Goal: Task Accomplishment & Management: Use online tool/utility

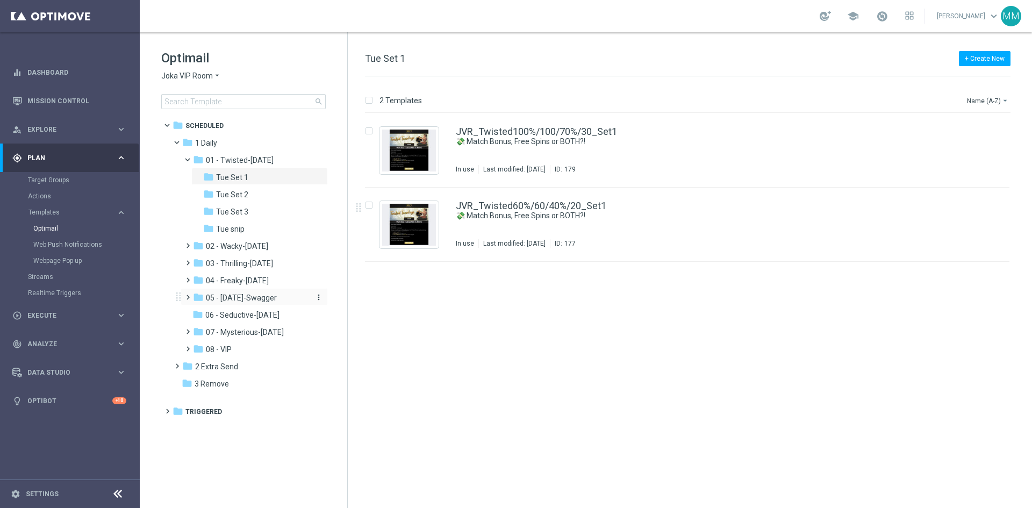
click at [272, 298] on span "05 - Saturday-Swagger" at bounding box center [241, 298] width 71 height 10
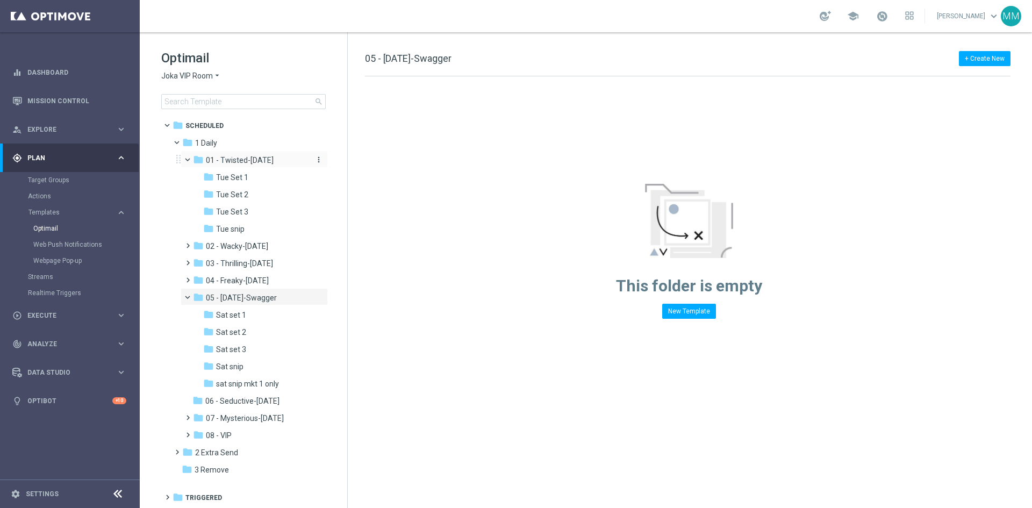
click at [250, 163] on span "01 - Twisted-Tuesday" at bounding box center [240, 160] width 68 height 10
click at [250, 178] on div "folder Tue Set 1" at bounding box center [256, 177] width 106 height 12
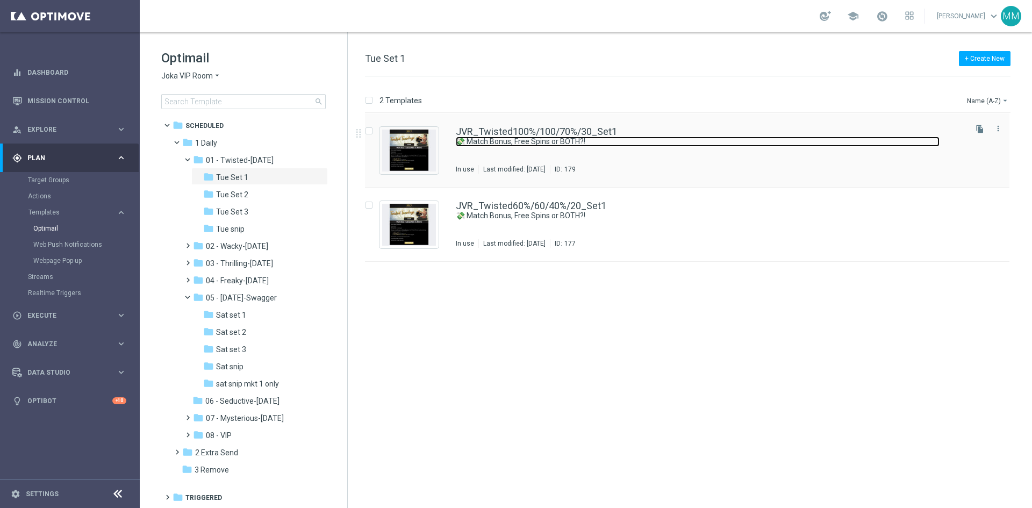
click at [636, 146] on link "💸 Match Bonus, Free Spins or BOTH?!" at bounding box center [698, 141] width 484 height 10
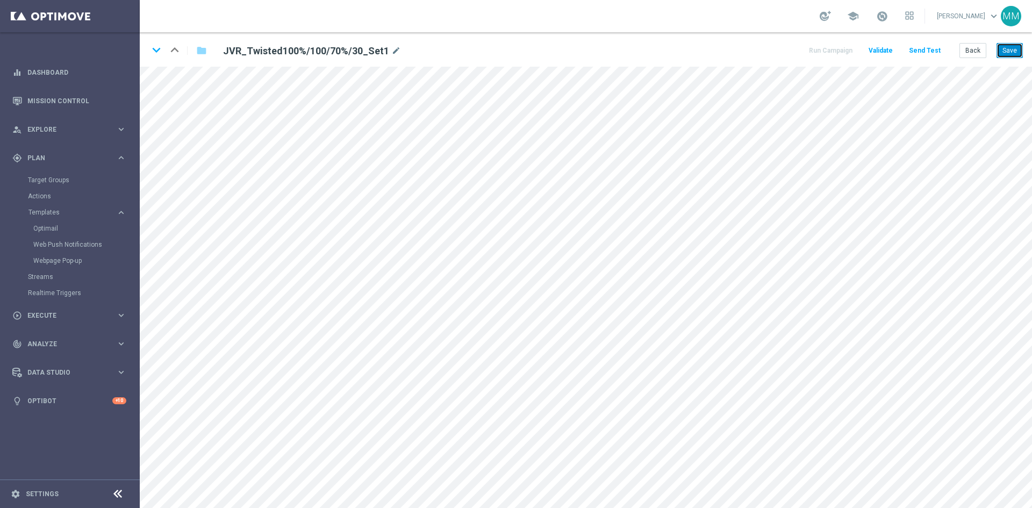
click at [1021, 43] on button "Save" at bounding box center [1009, 50] width 26 height 15
click at [1015, 52] on button "Save" at bounding box center [1009, 50] width 26 height 15
click at [1008, 49] on button "Save" at bounding box center [1009, 50] width 26 height 15
click at [1006, 51] on button "Save" at bounding box center [1009, 50] width 26 height 15
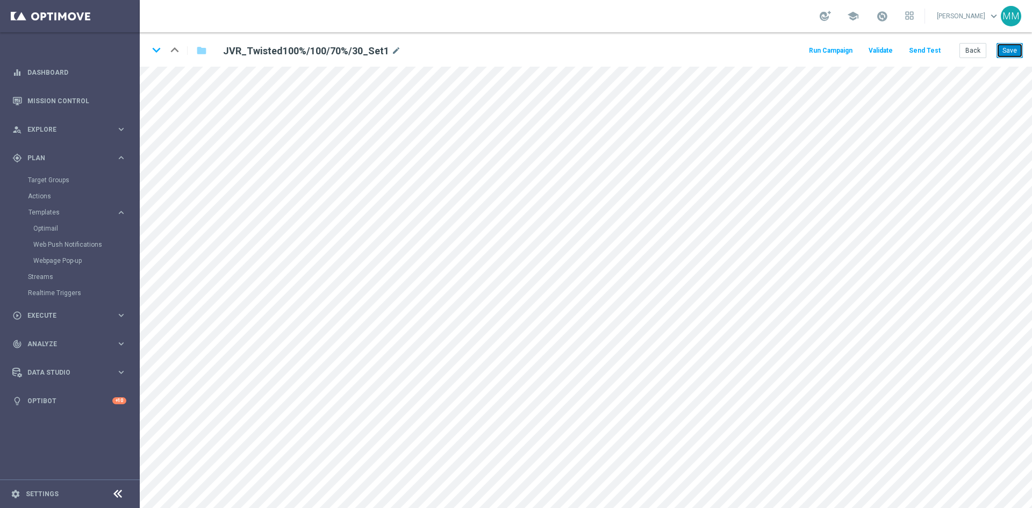
click at [1006, 46] on button "Save" at bounding box center [1009, 50] width 26 height 15
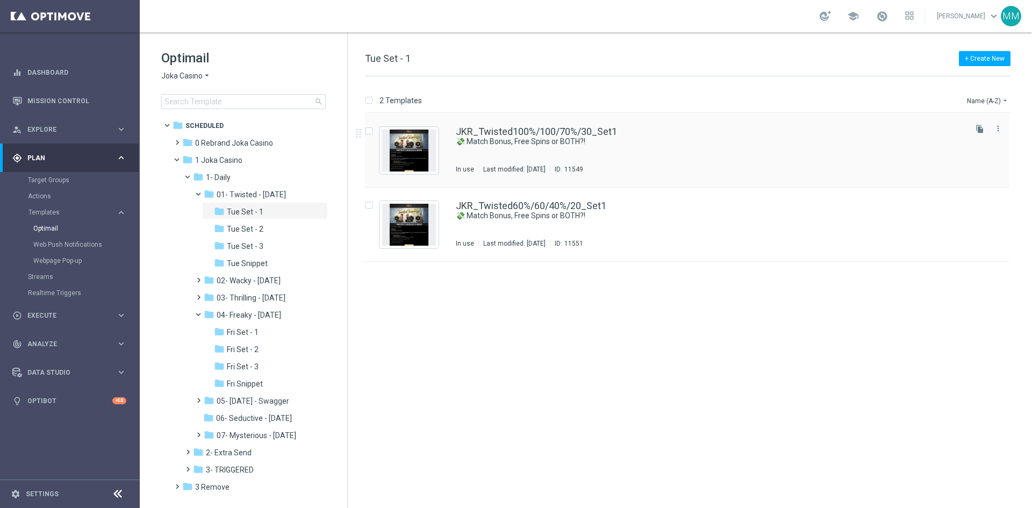
click at [631, 151] on div "JKR_Twisted100%/100/70%/30_Set1 💸 Match Bonus, Free Spins or BOTH?! In use Last…" at bounding box center [710, 150] width 508 height 47
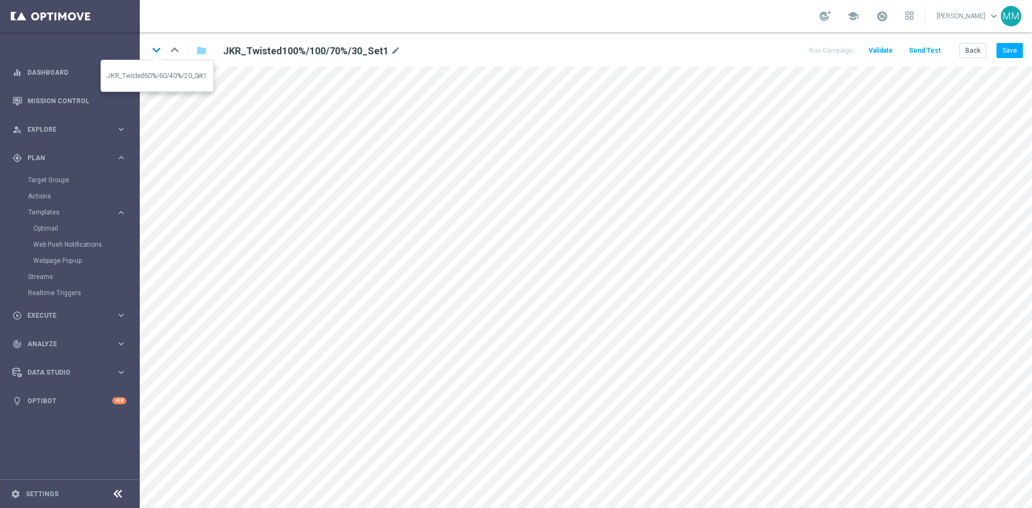
click at [162, 52] on icon "keyboard_arrow_down" at bounding box center [156, 50] width 16 height 16
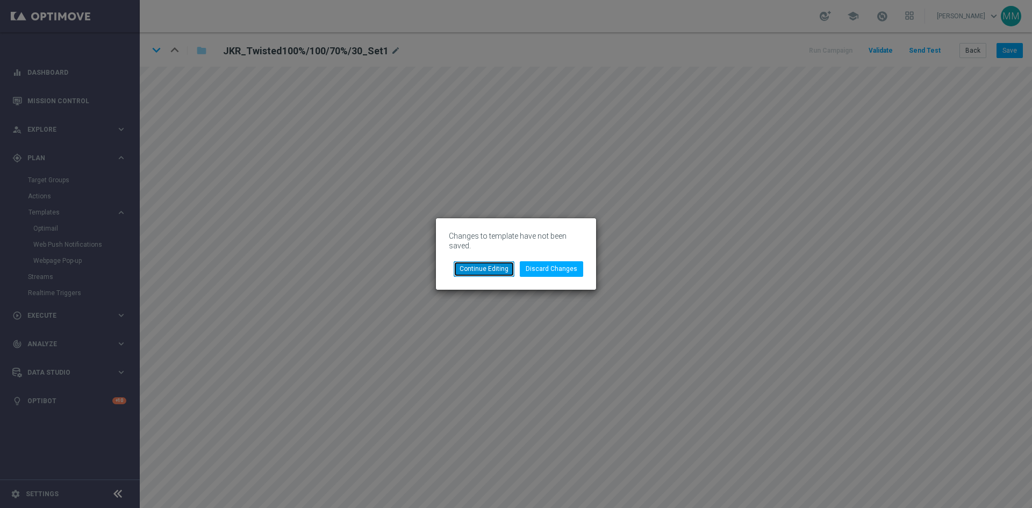
click at [493, 274] on button "Continue Editing" at bounding box center [484, 268] width 61 height 15
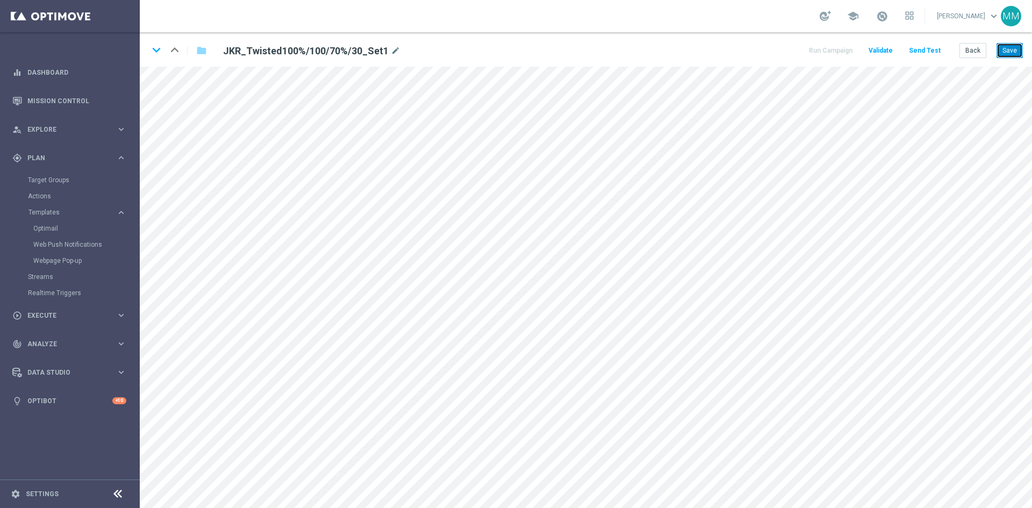
click at [1004, 43] on button "Save" at bounding box center [1009, 50] width 26 height 15
click at [977, 46] on button "Back" at bounding box center [972, 50] width 27 height 15
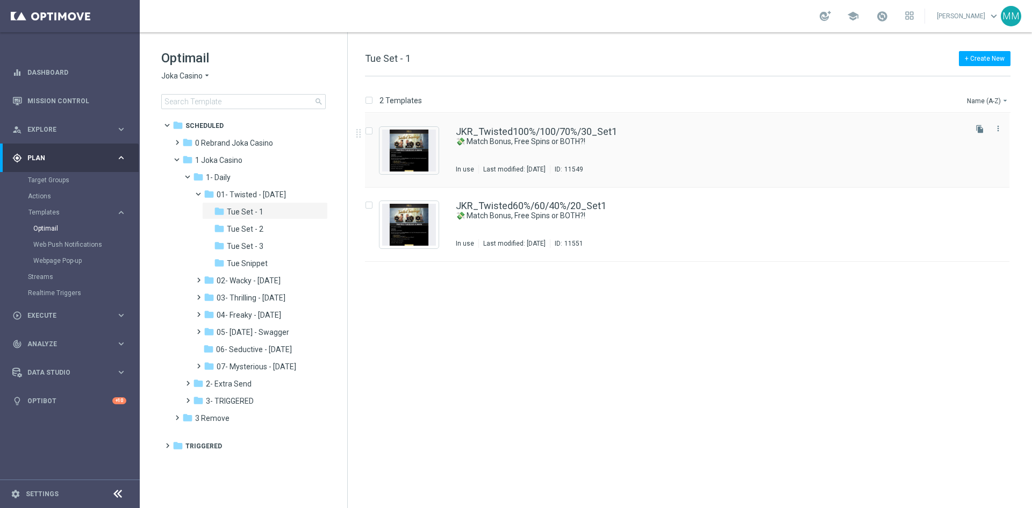
click at [690, 151] on div "JKR_Twisted100%/100/70%/30_Set1 💸 Match Bonus, Free Spins or BOTH?! In use Last…" at bounding box center [710, 150] width 508 height 47
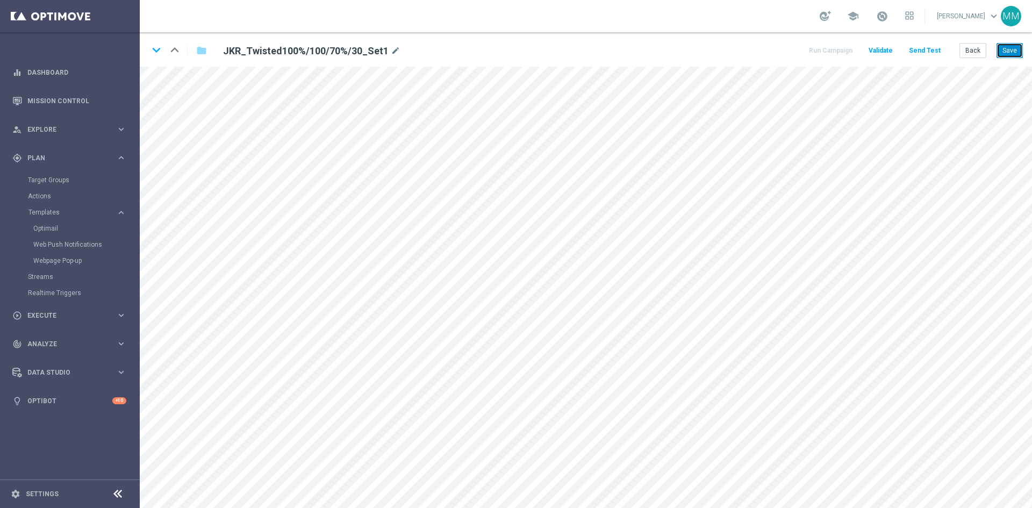
click at [1018, 52] on button "Save" at bounding box center [1009, 50] width 26 height 15
click at [1005, 47] on button "Save" at bounding box center [1009, 50] width 26 height 15
click at [998, 51] on button "Save" at bounding box center [1009, 50] width 26 height 15
click at [1013, 56] on button "Save" at bounding box center [1009, 50] width 26 height 15
click at [1005, 50] on button "Save" at bounding box center [1009, 50] width 26 height 15
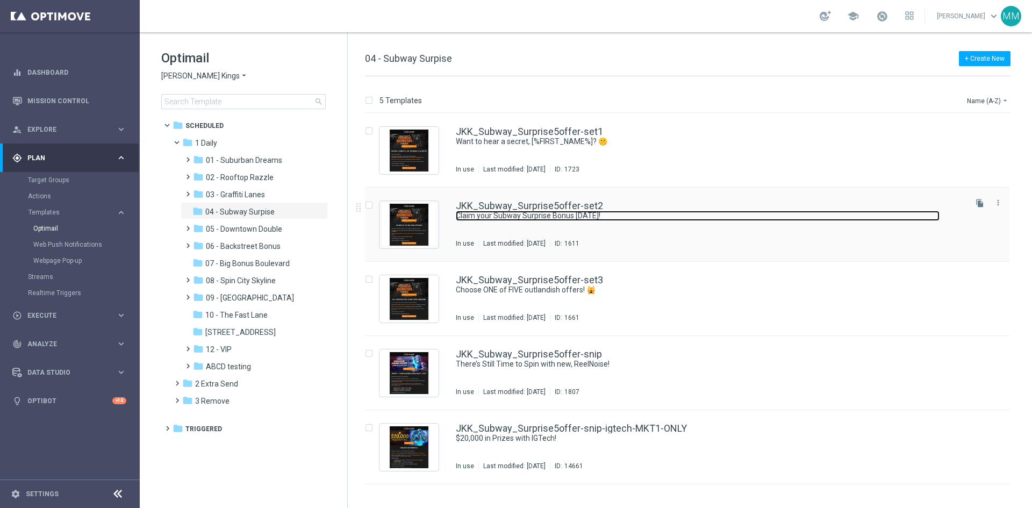
click at [536, 219] on link "Claim your Subway Surprise Bonus [DATE]!" at bounding box center [698, 216] width 484 height 10
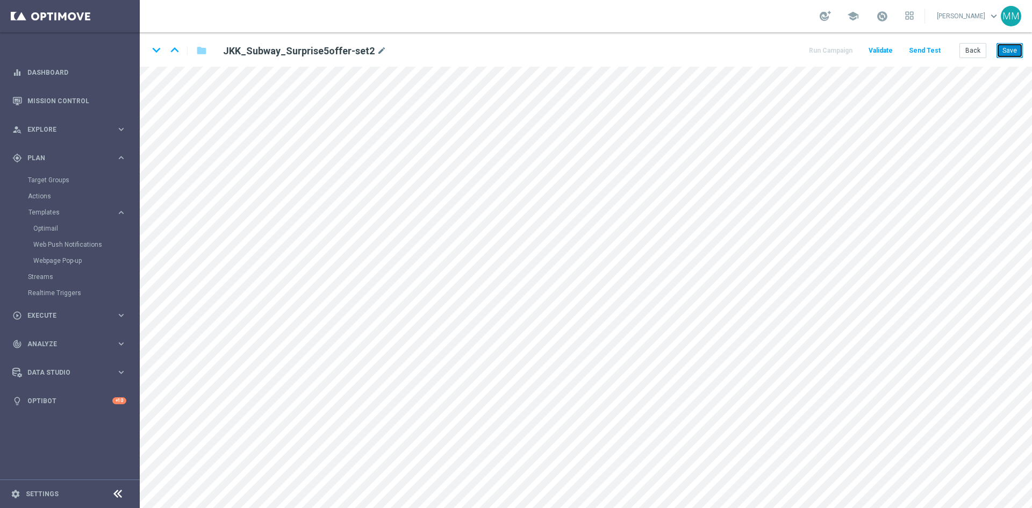
click at [1014, 49] on button "Save" at bounding box center [1009, 50] width 26 height 15
click at [1015, 47] on button "Save" at bounding box center [1009, 50] width 26 height 15
click at [1008, 48] on button "Save" at bounding box center [1009, 50] width 26 height 15
click at [1011, 51] on button "Save" at bounding box center [1009, 50] width 26 height 15
click at [961, 51] on button "Back" at bounding box center [972, 50] width 27 height 15
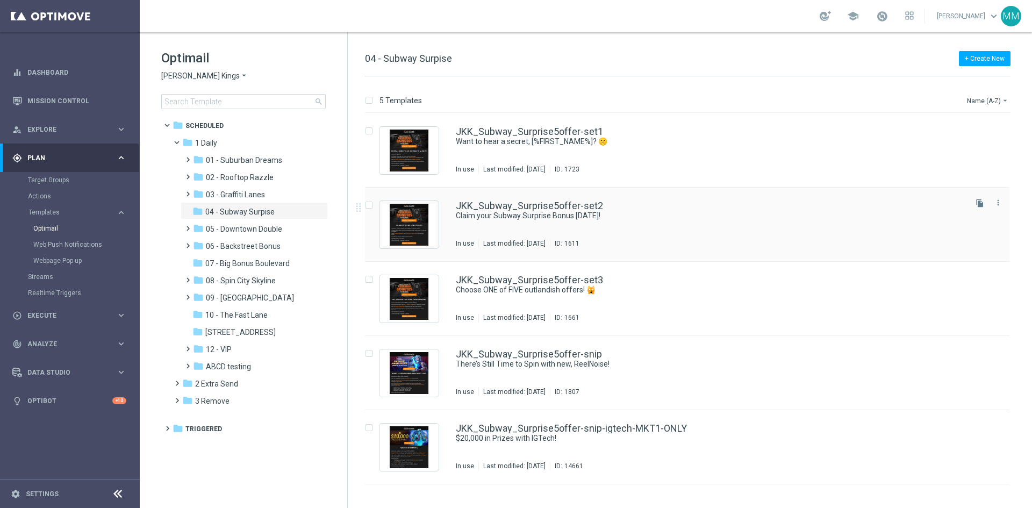
click at [610, 209] on div "JKK_Subway_Surprise5offer-set2" at bounding box center [710, 206] width 508 height 10
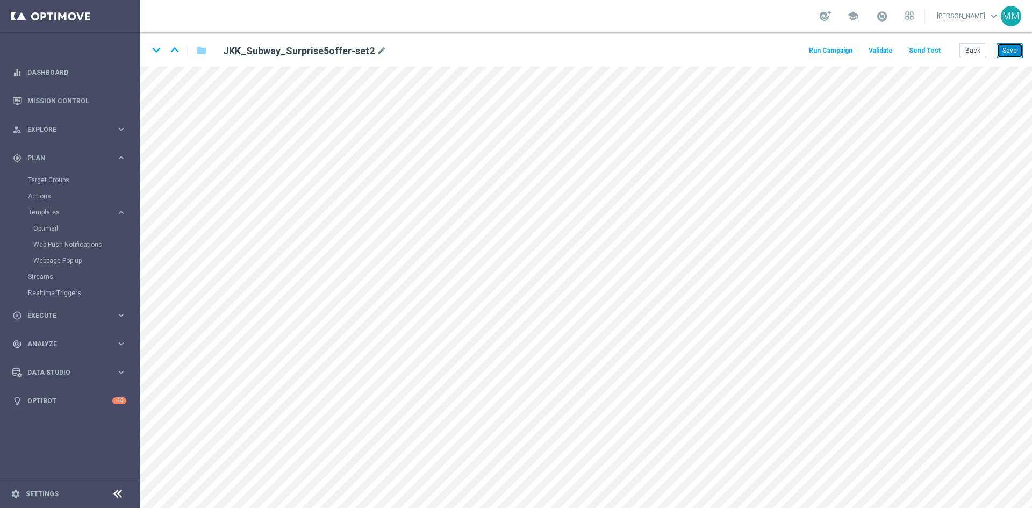
click at [1002, 54] on button "Save" at bounding box center [1009, 50] width 26 height 15
click at [999, 49] on button "Save" at bounding box center [1009, 50] width 26 height 15
click at [1014, 55] on button "Save" at bounding box center [1009, 50] width 26 height 15
drag, startPoint x: 1005, startPoint y: 49, endPoint x: 998, endPoint y: 61, distance: 14.0
click at [1005, 49] on button "Save" at bounding box center [1009, 50] width 26 height 15
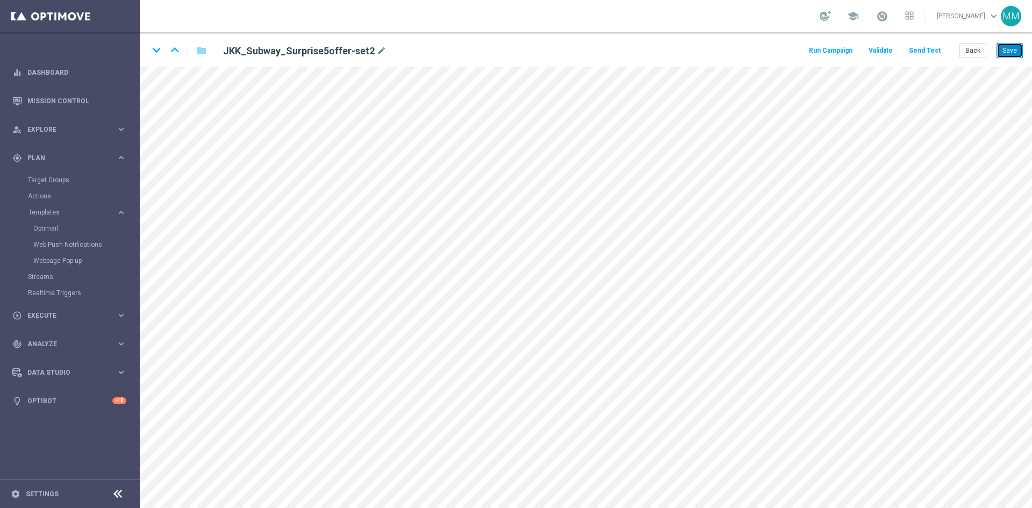
click at [1013, 46] on button "Save" at bounding box center [1009, 50] width 26 height 15
click at [1012, 46] on button "Save" at bounding box center [1009, 50] width 26 height 15
